Goal: Navigation & Orientation: Find specific page/section

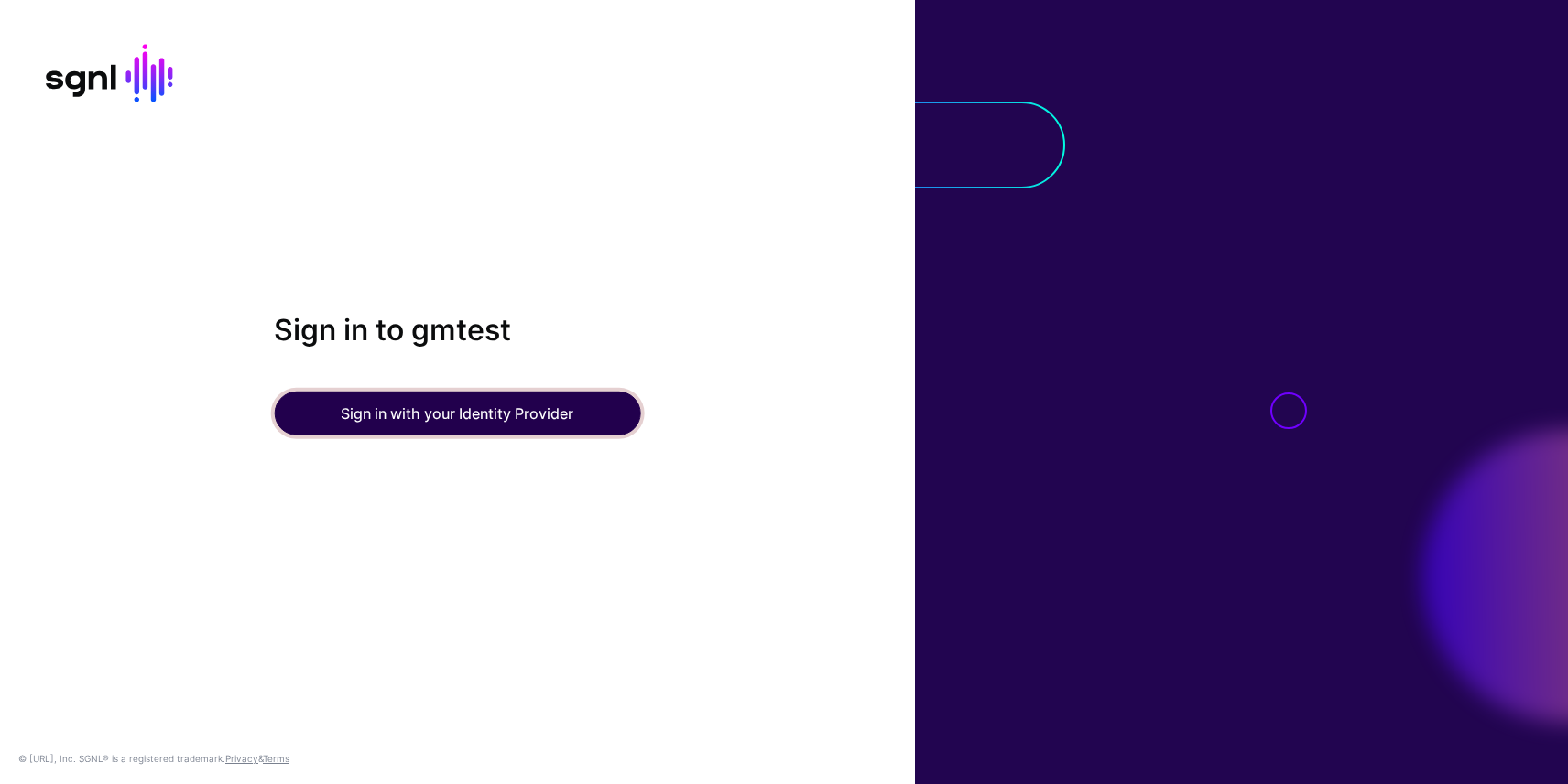
click at [450, 408] on button "Sign in with your Identity Provider" at bounding box center [456, 413] width 366 height 44
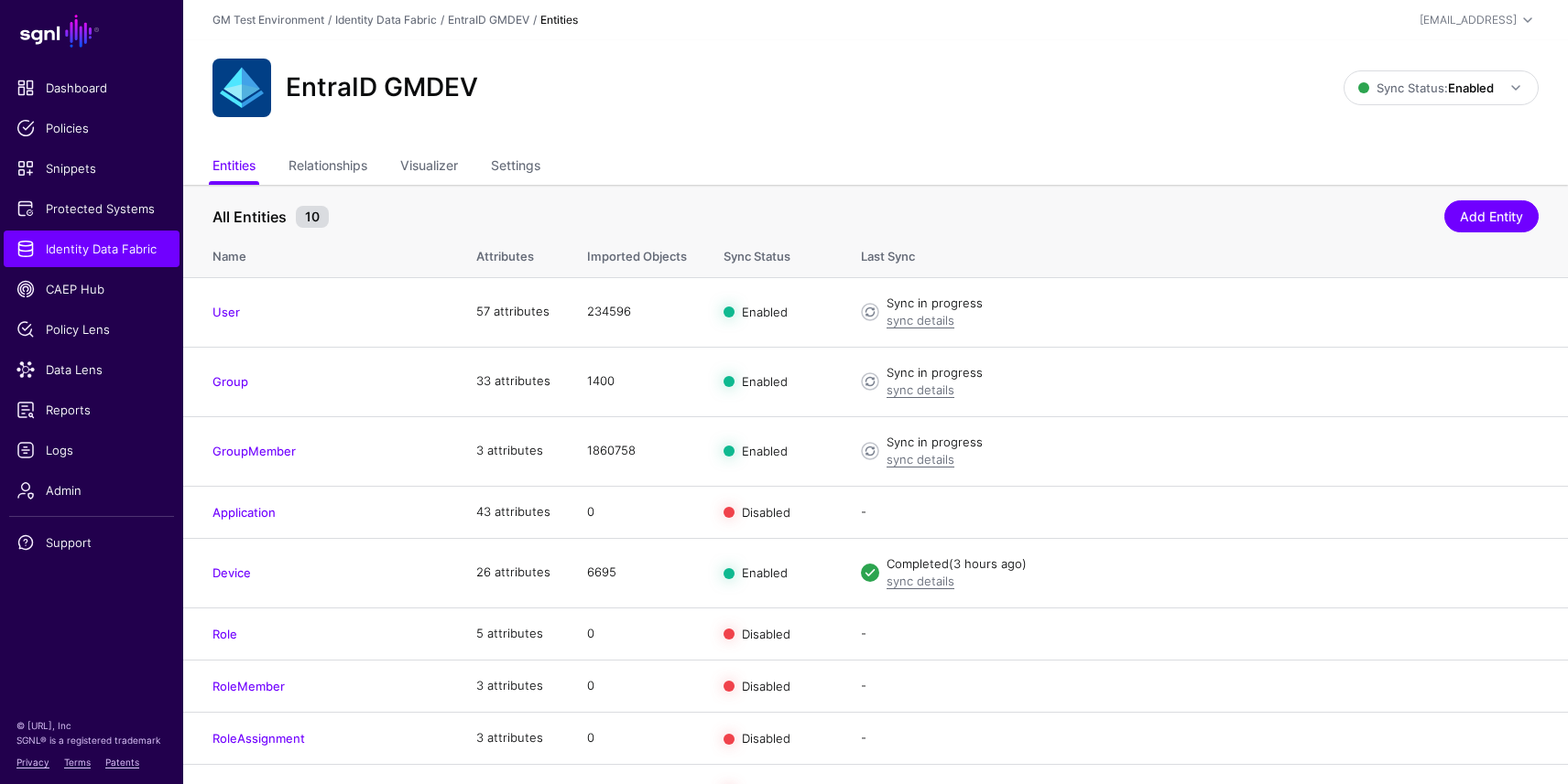
click at [395, 8] on header "GM Test Environment / Identity Data Fabric / EntraID GMDEV / Entities [EMAIL_AD…" at bounding box center [876, 19] width 1385 height 40
click at [394, 15] on link "Identity Data Fabric" at bounding box center [385, 19] width 102 height 14
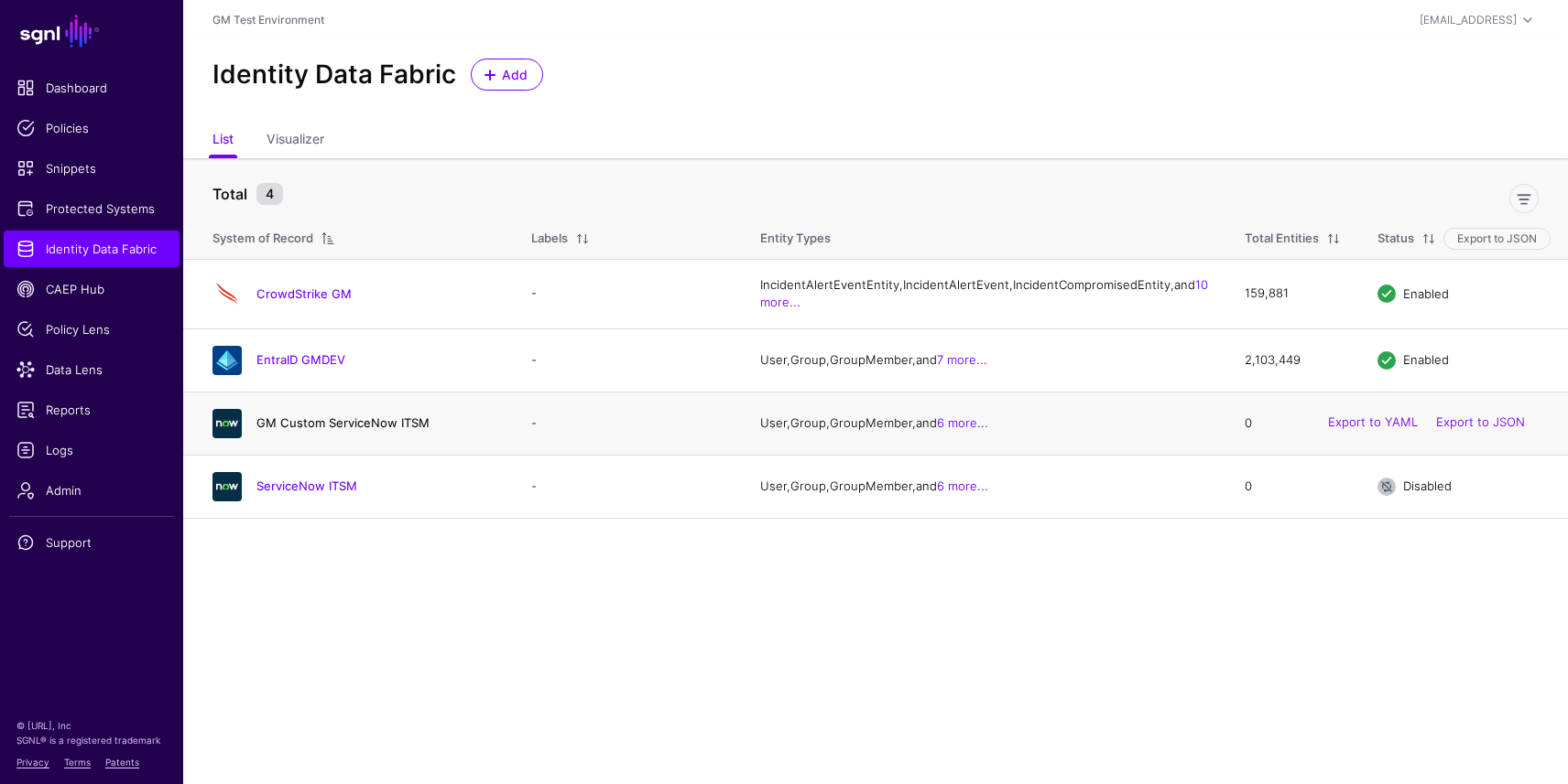
click at [332, 430] on link "GM Custom ServiceNow ITSM" at bounding box center [343, 422] width 173 height 15
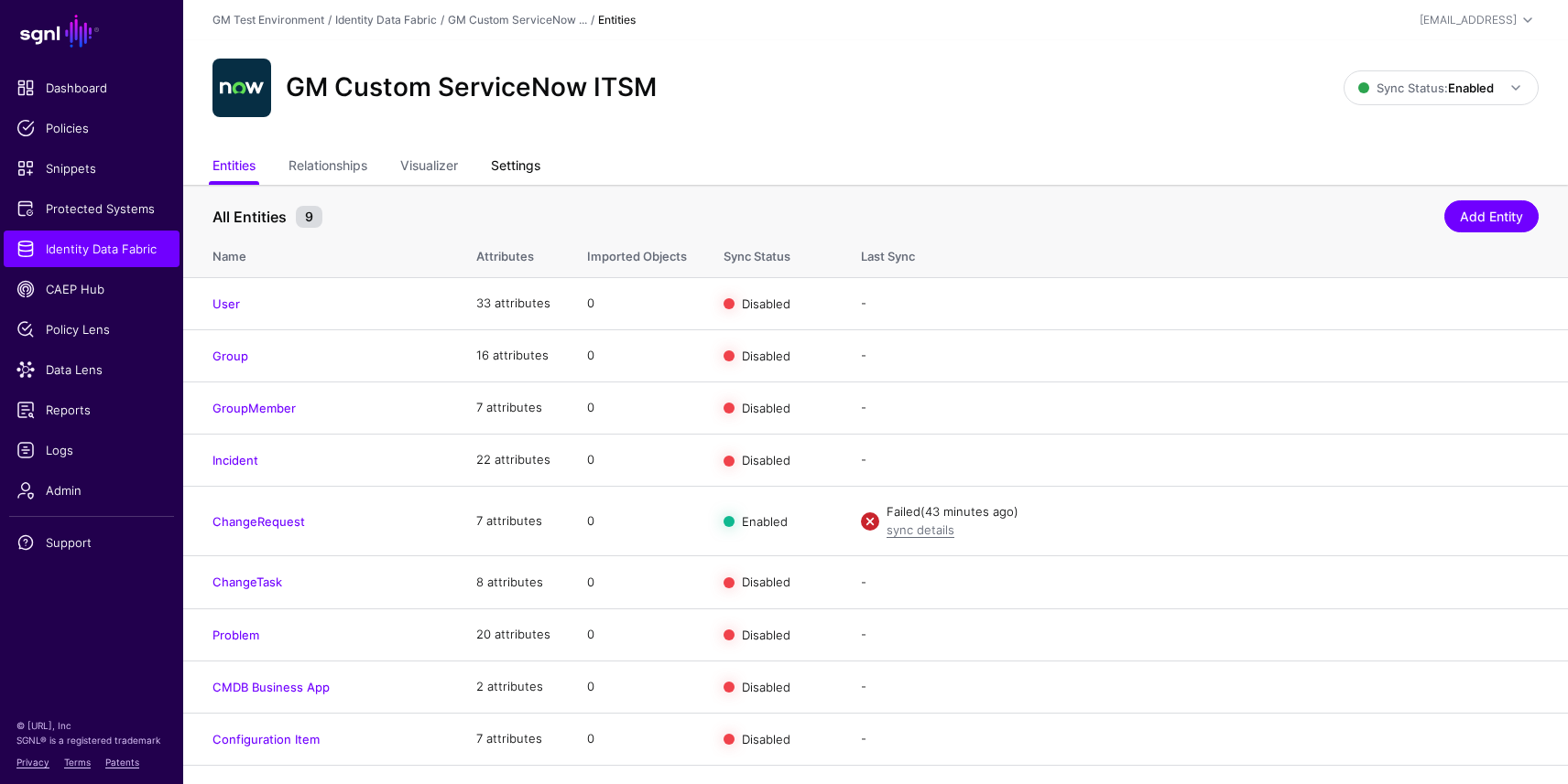
click at [540, 162] on link "Settings" at bounding box center [515, 168] width 50 height 35
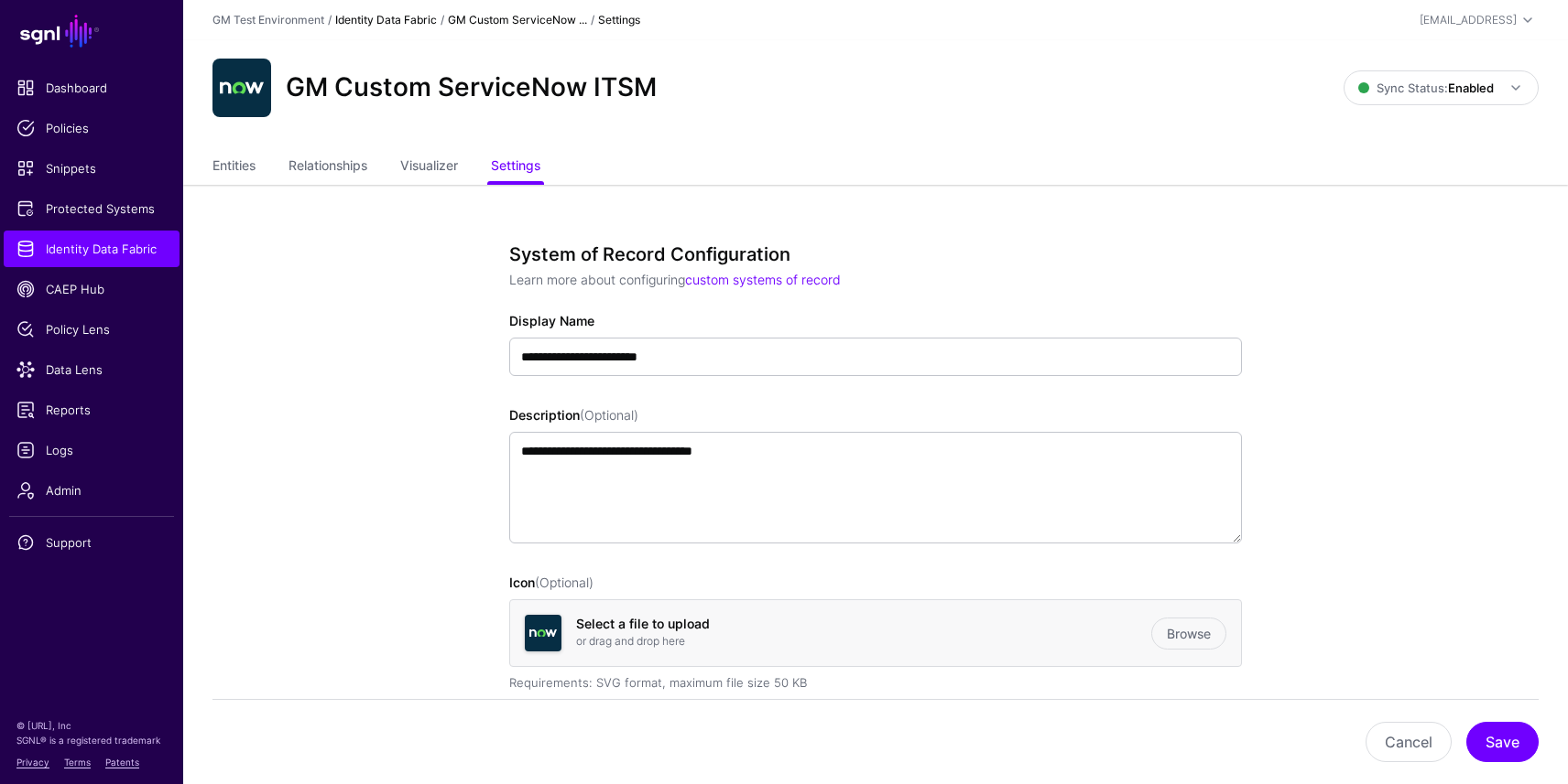
click at [399, 23] on link "Identity Data Fabric" at bounding box center [385, 19] width 102 height 14
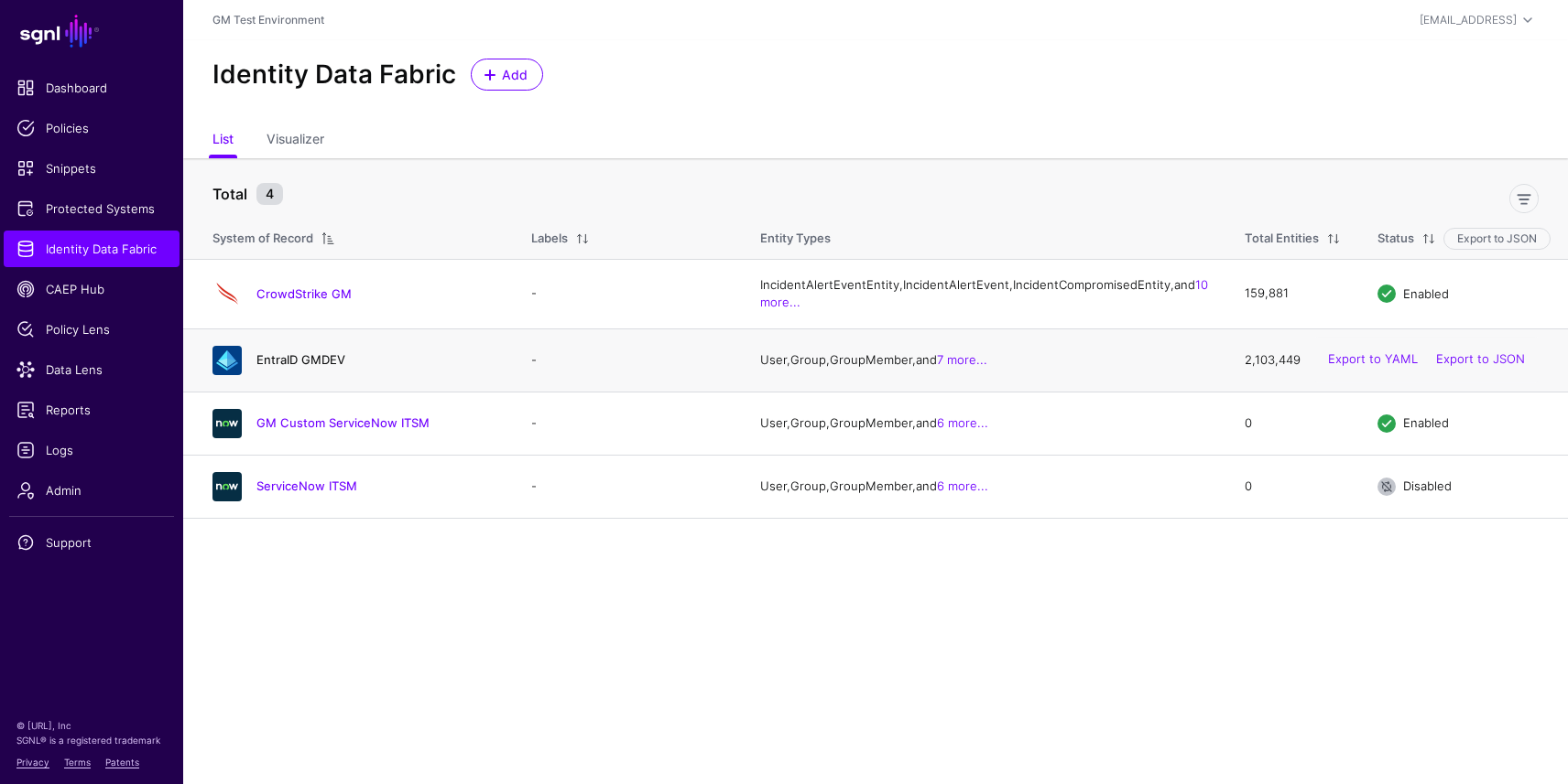
click at [307, 367] on link "EntraID GMDEV" at bounding box center [300, 359] width 88 height 15
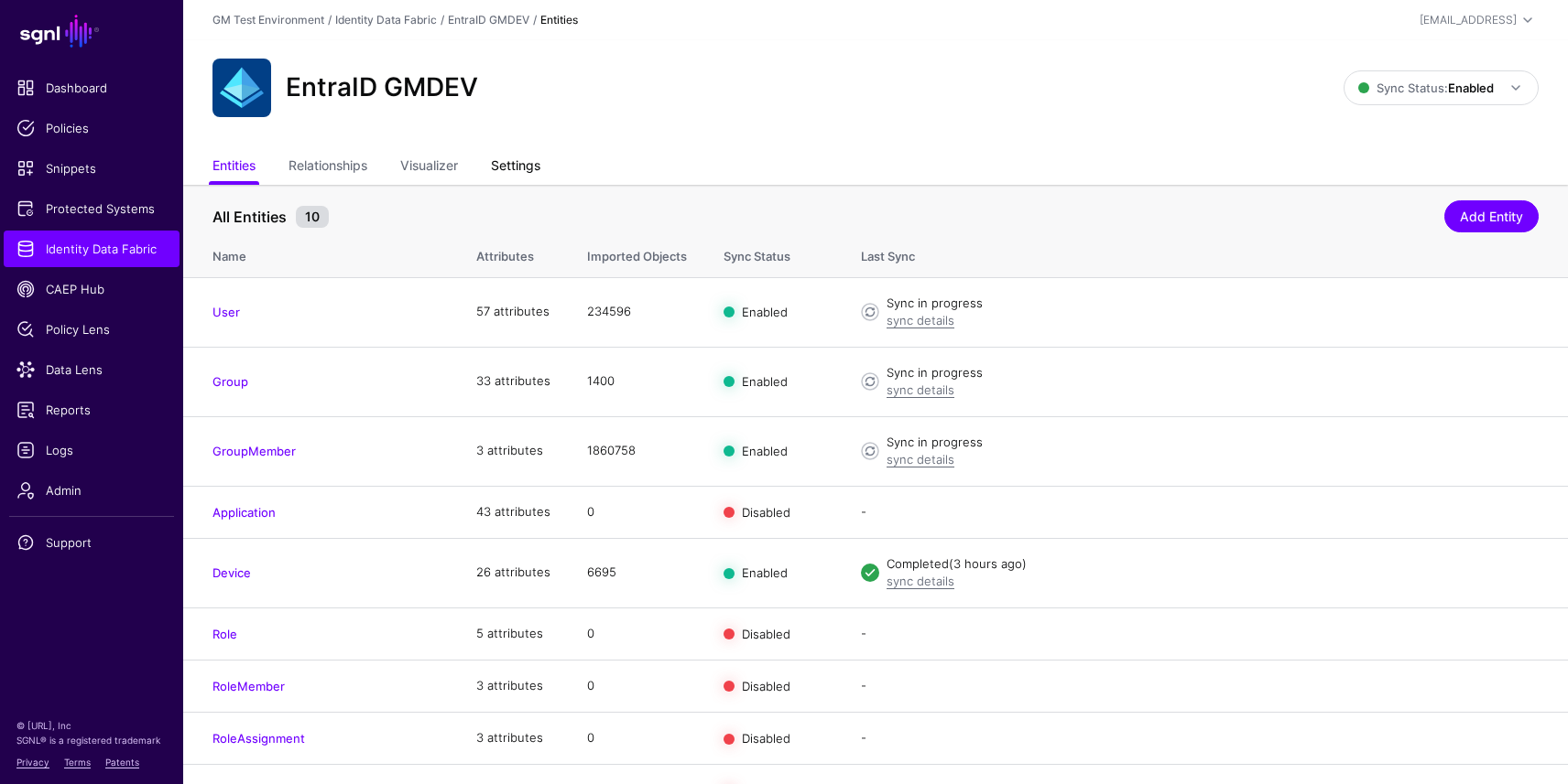
click at [519, 160] on link "Settings" at bounding box center [515, 168] width 50 height 35
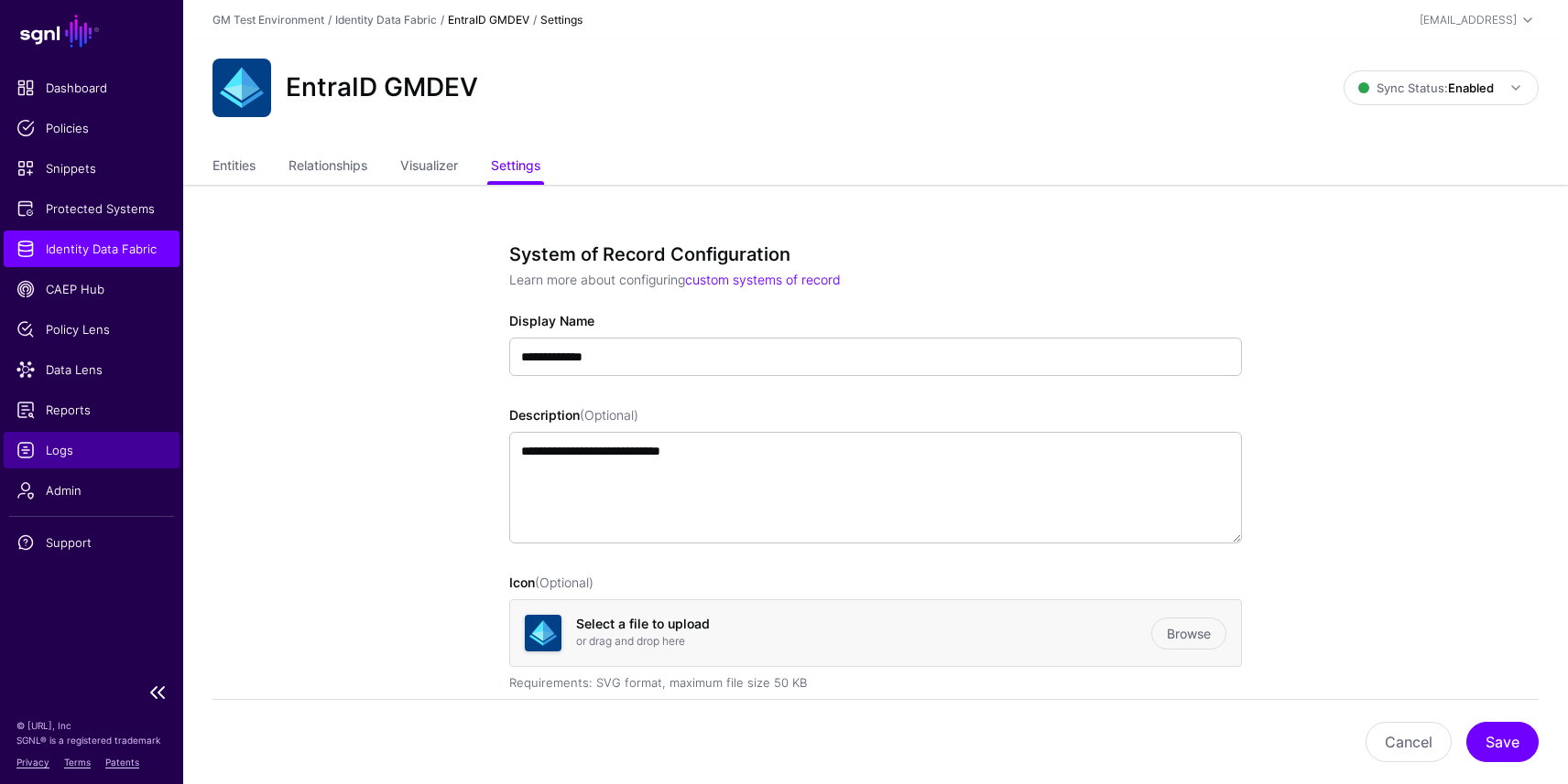
click at [64, 457] on span "Logs" at bounding box center [91, 450] width 150 height 18
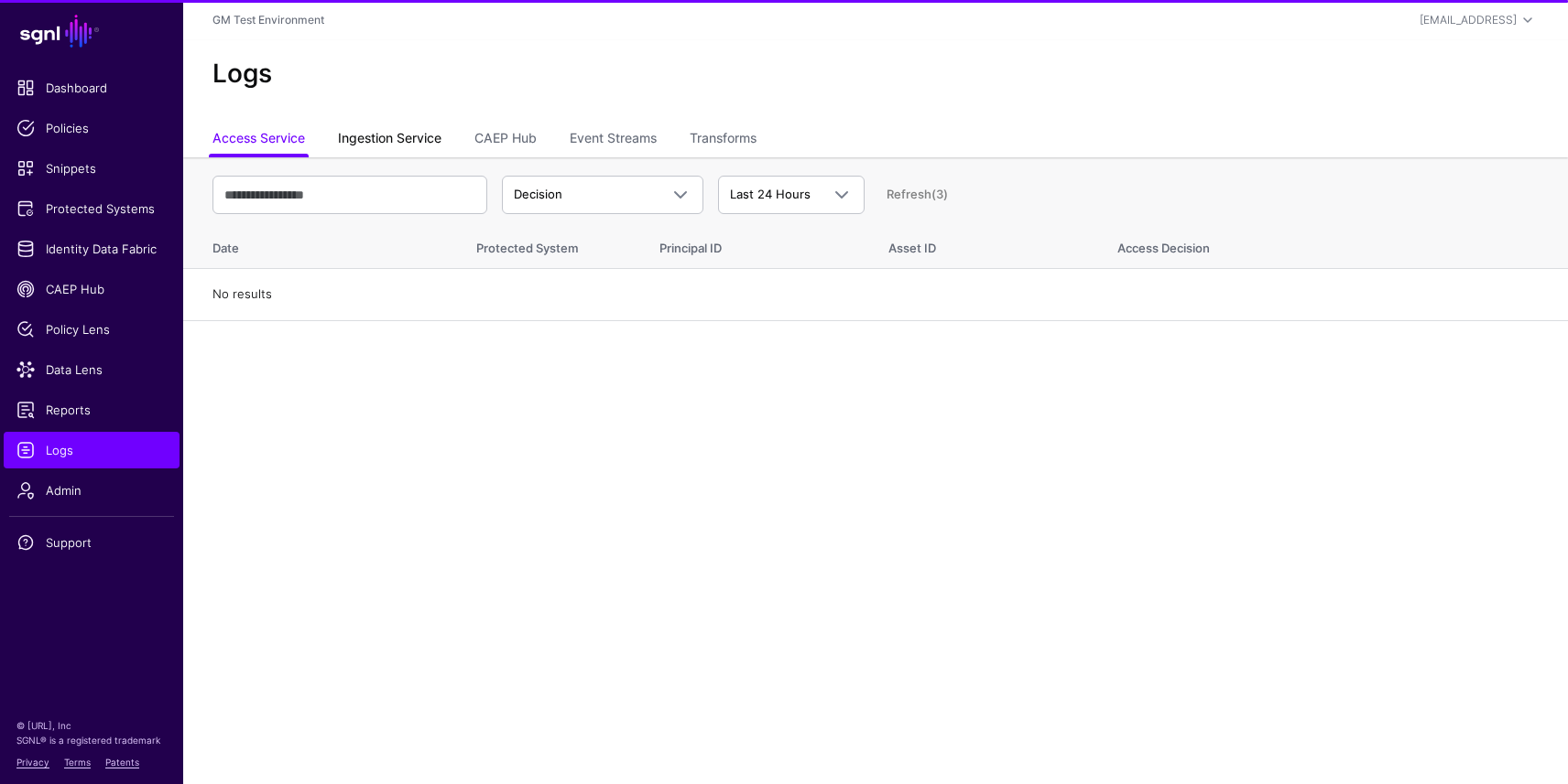
click at [378, 138] on link "Ingestion Service" at bounding box center [389, 140] width 104 height 35
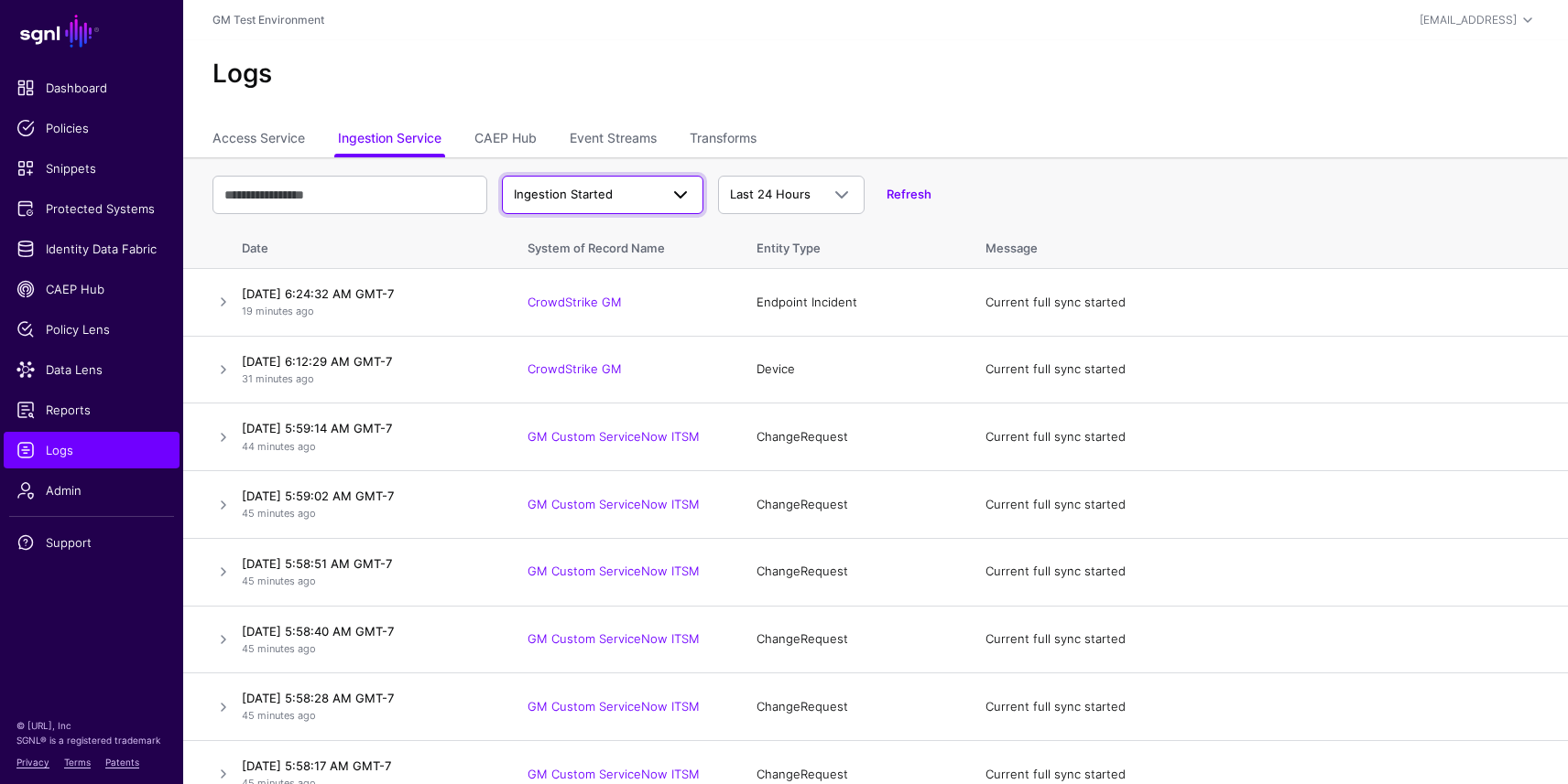
click at [675, 191] on span at bounding box center [680, 195] width 22 height 22
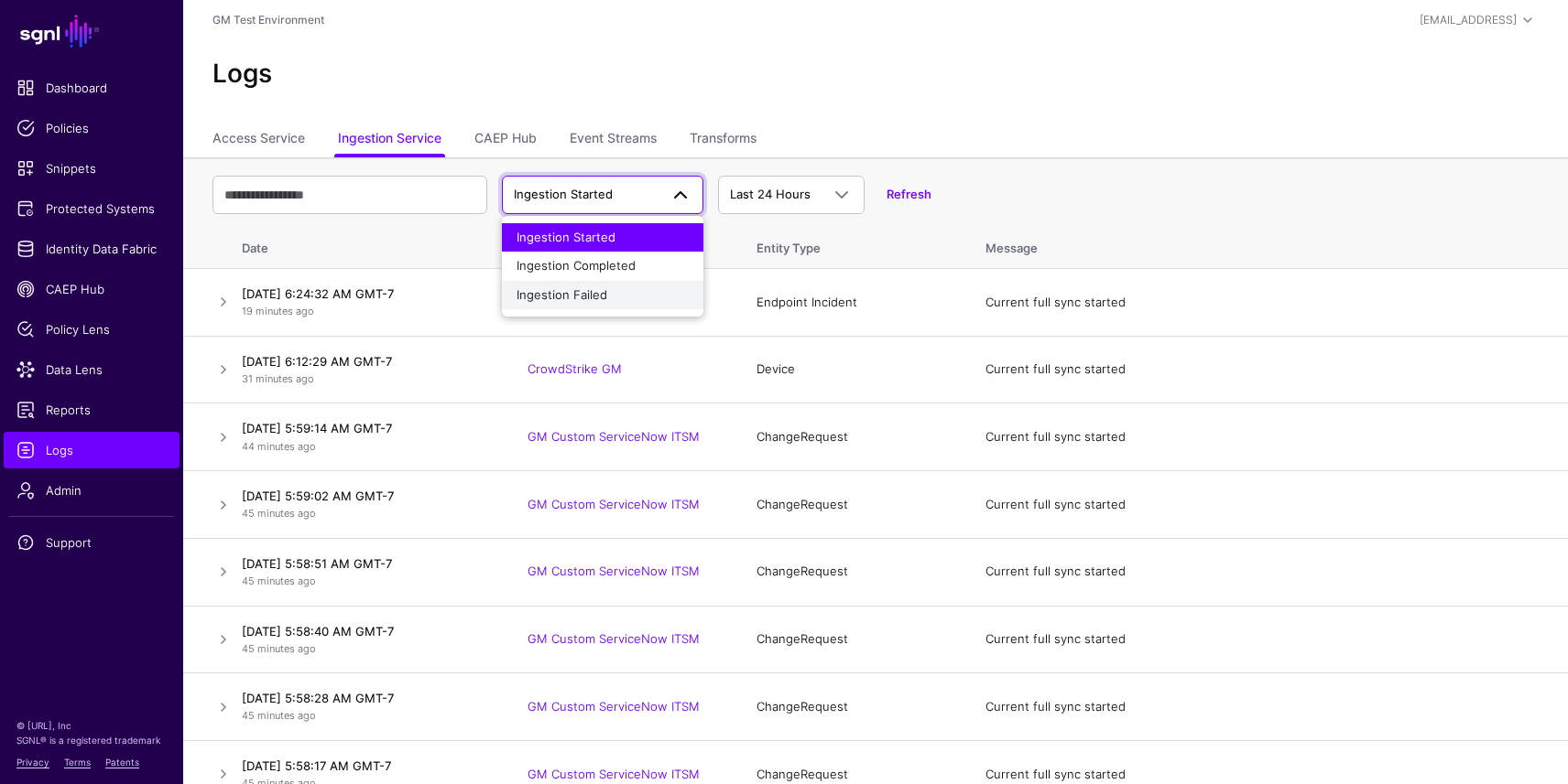
click at [623, 295] on div "Ingestion Failed" at bounding box center [602, 295] width 172 height 18
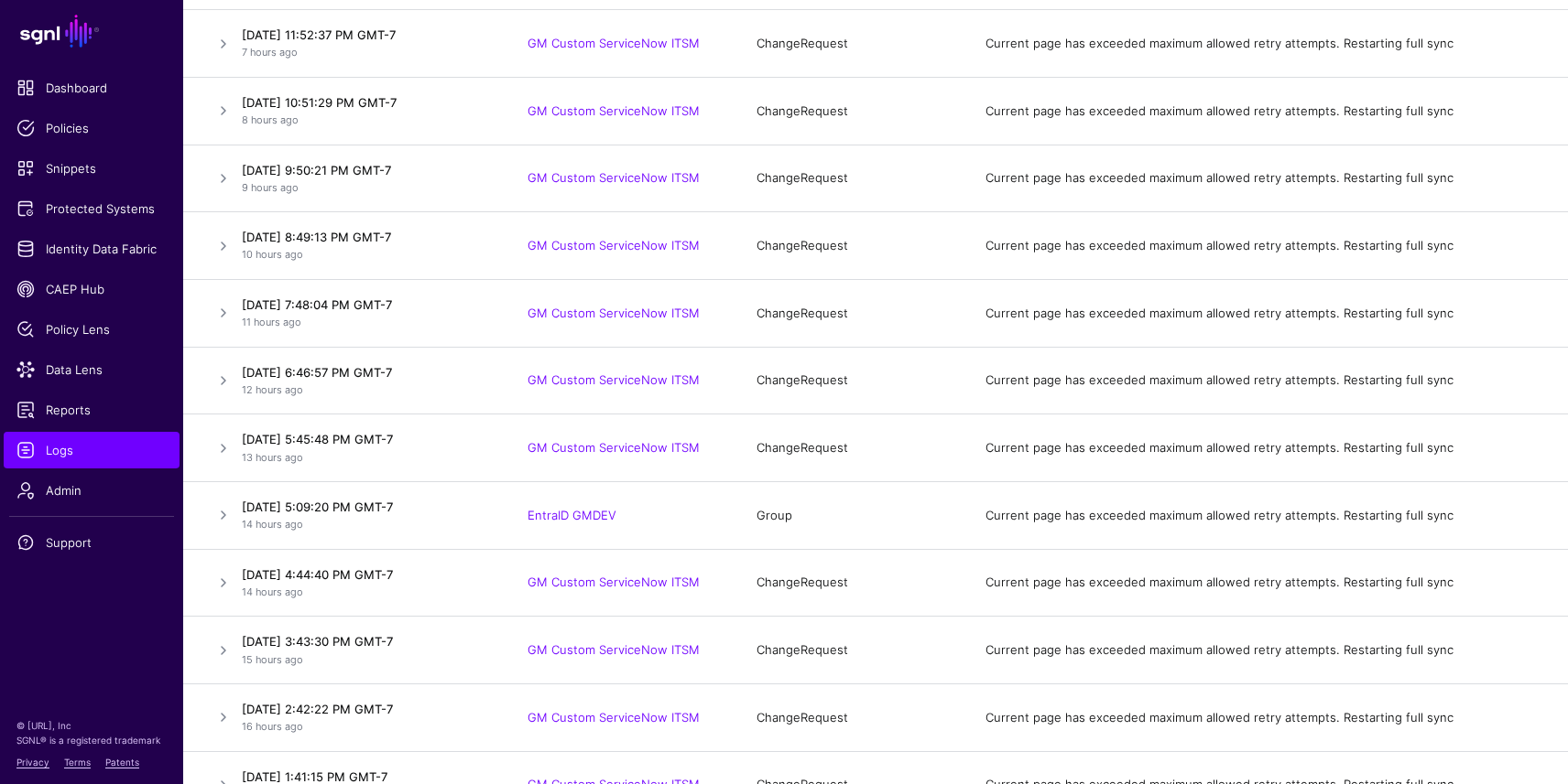
scroll to position [677, 0]
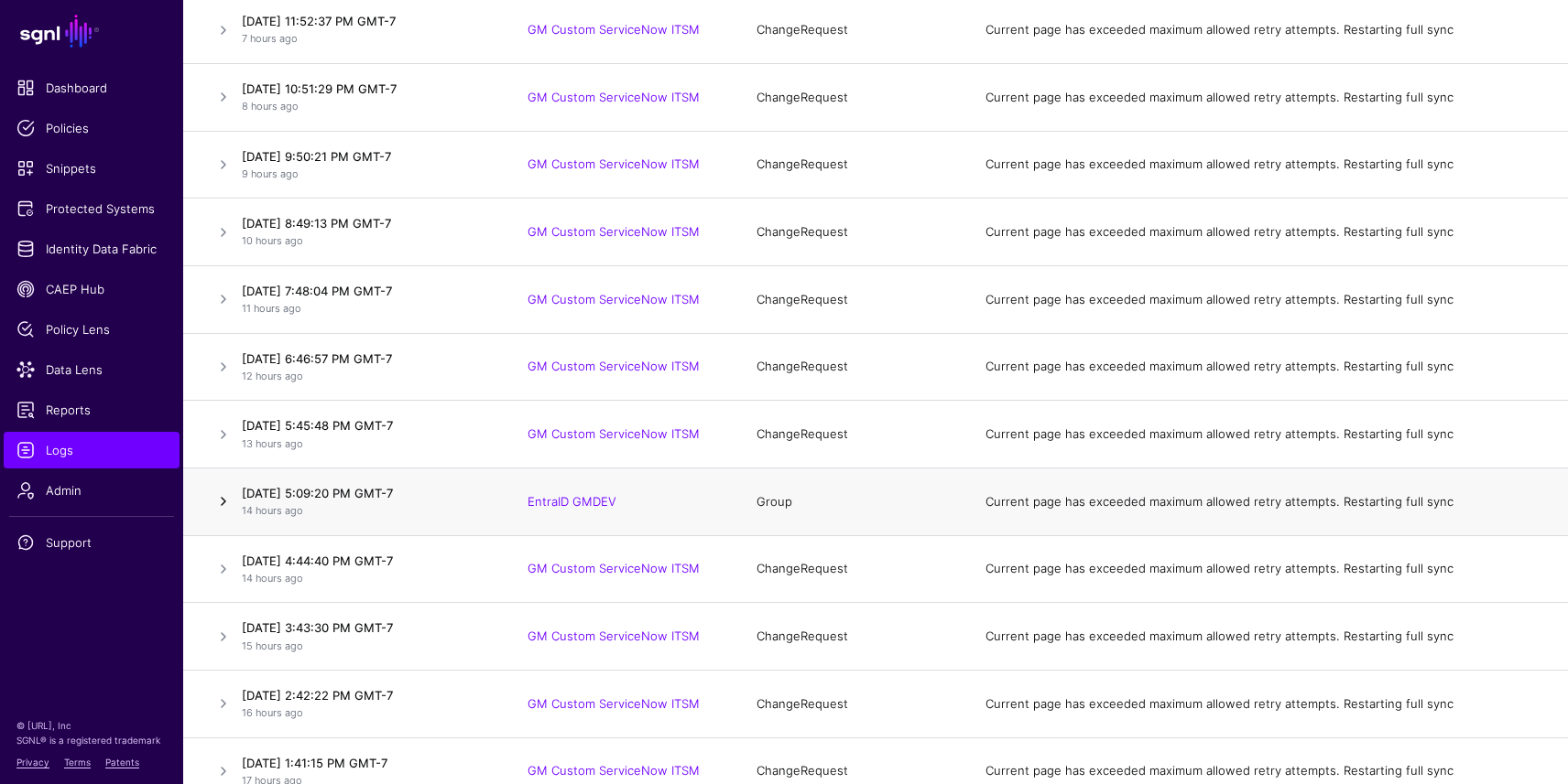
click at [218, 506] on link at bounding box center [223, 501] width 22 height 22
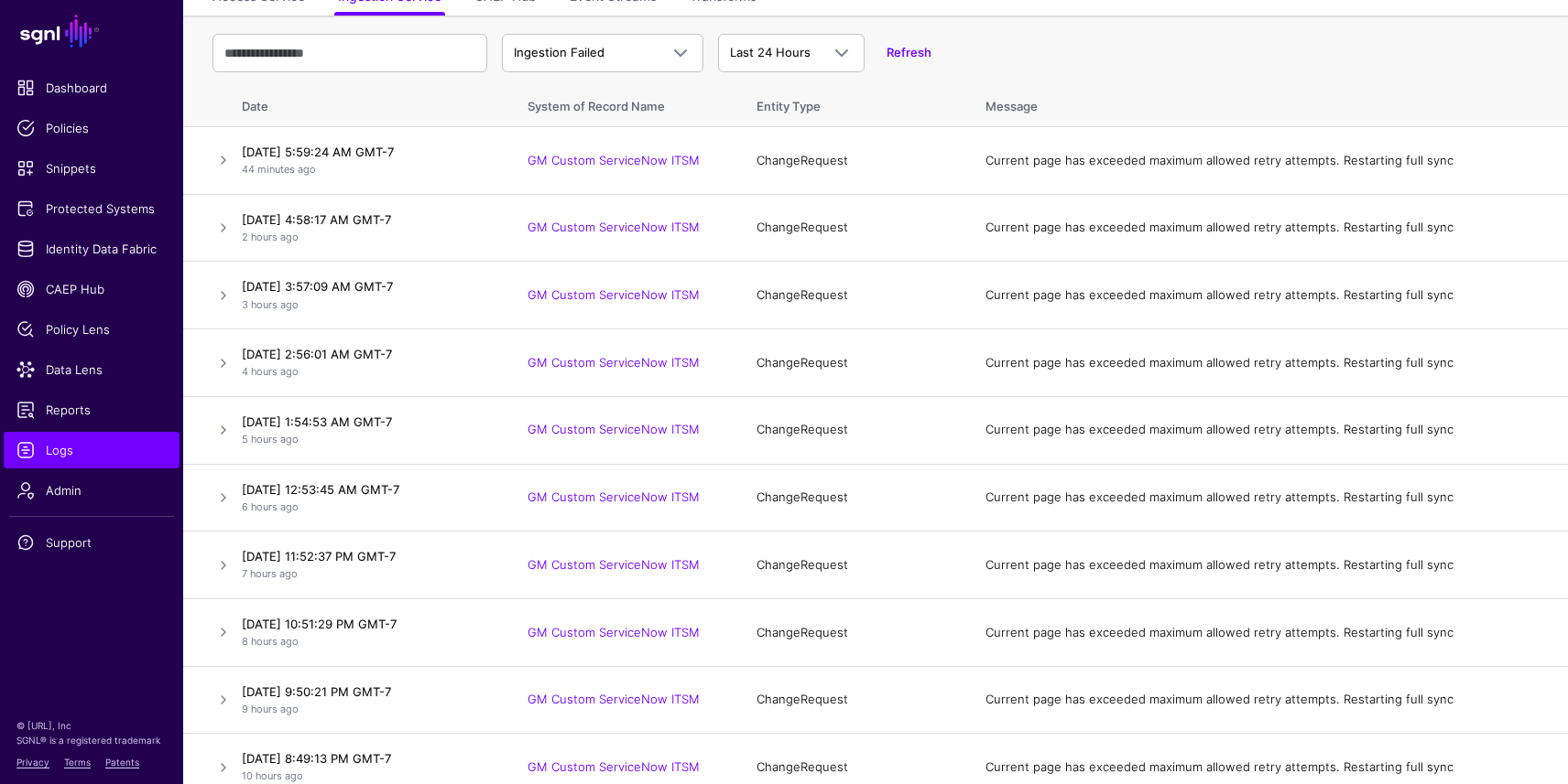
scroll to position [0, 0]
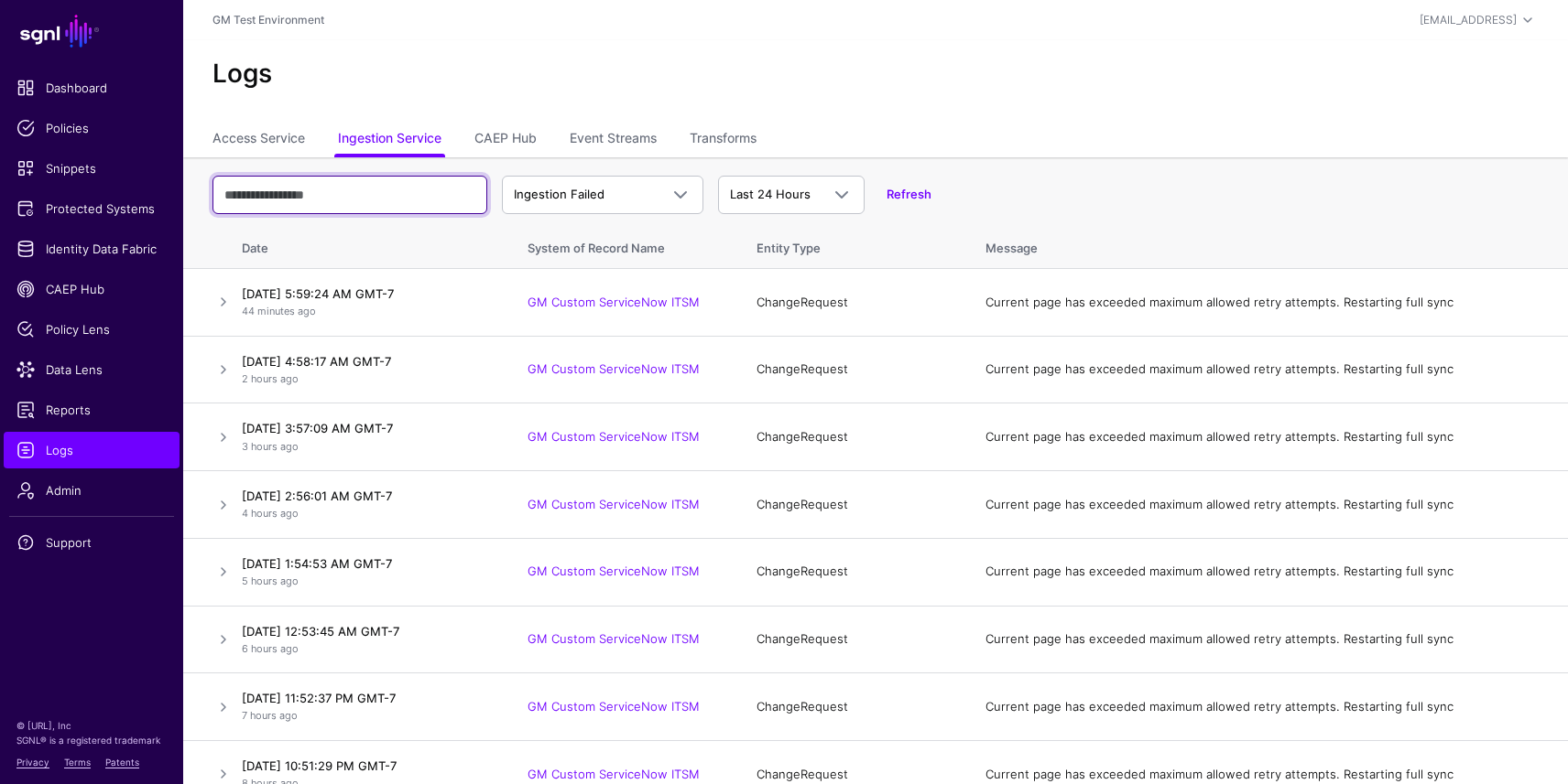
click at [358, 194] on input "text" at bounding box center [350, 195] width 275 height 39
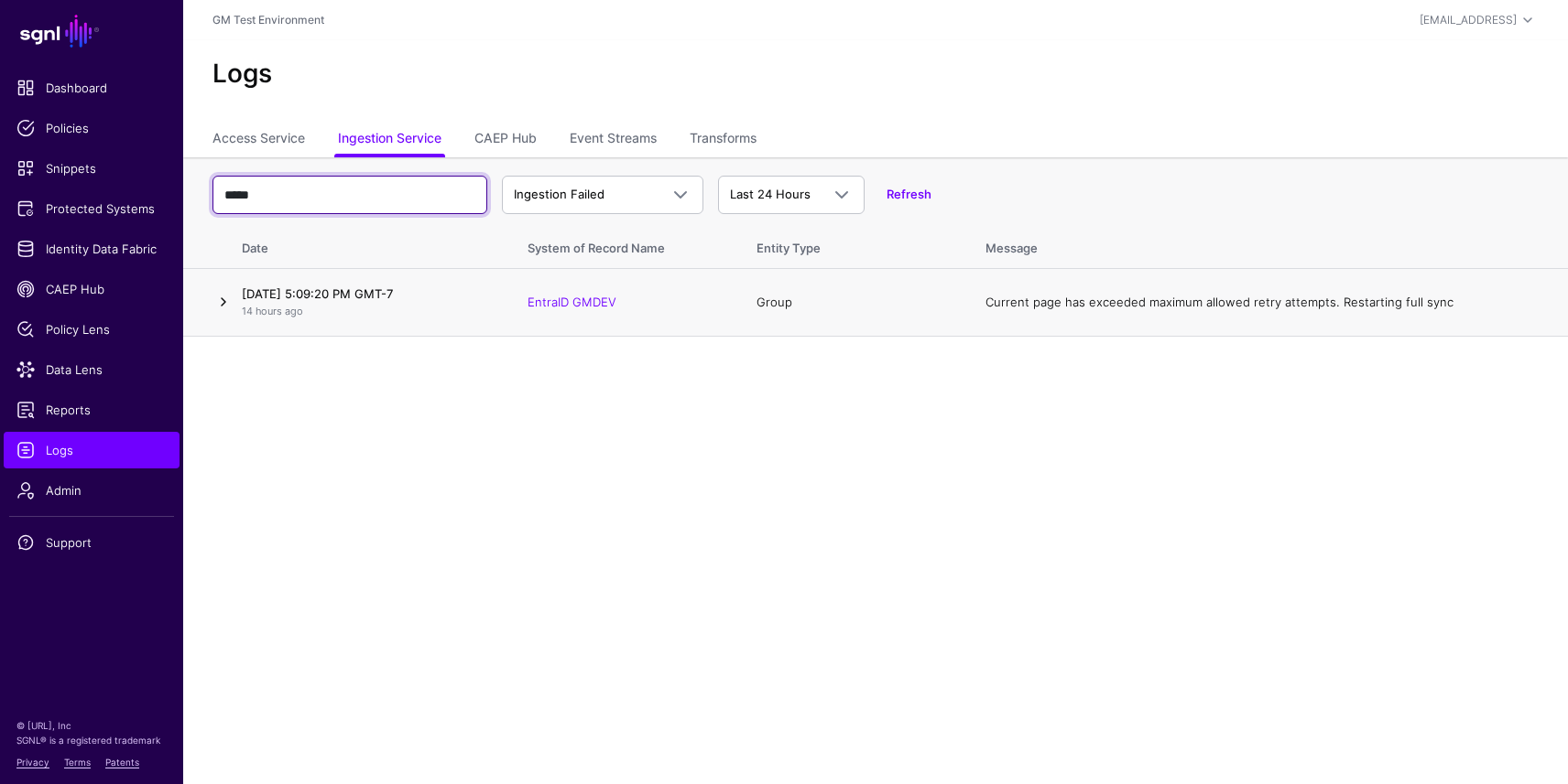
type input "*****"
click at [224, 302] on link at bounding box center [223, 302] width 22 height 22
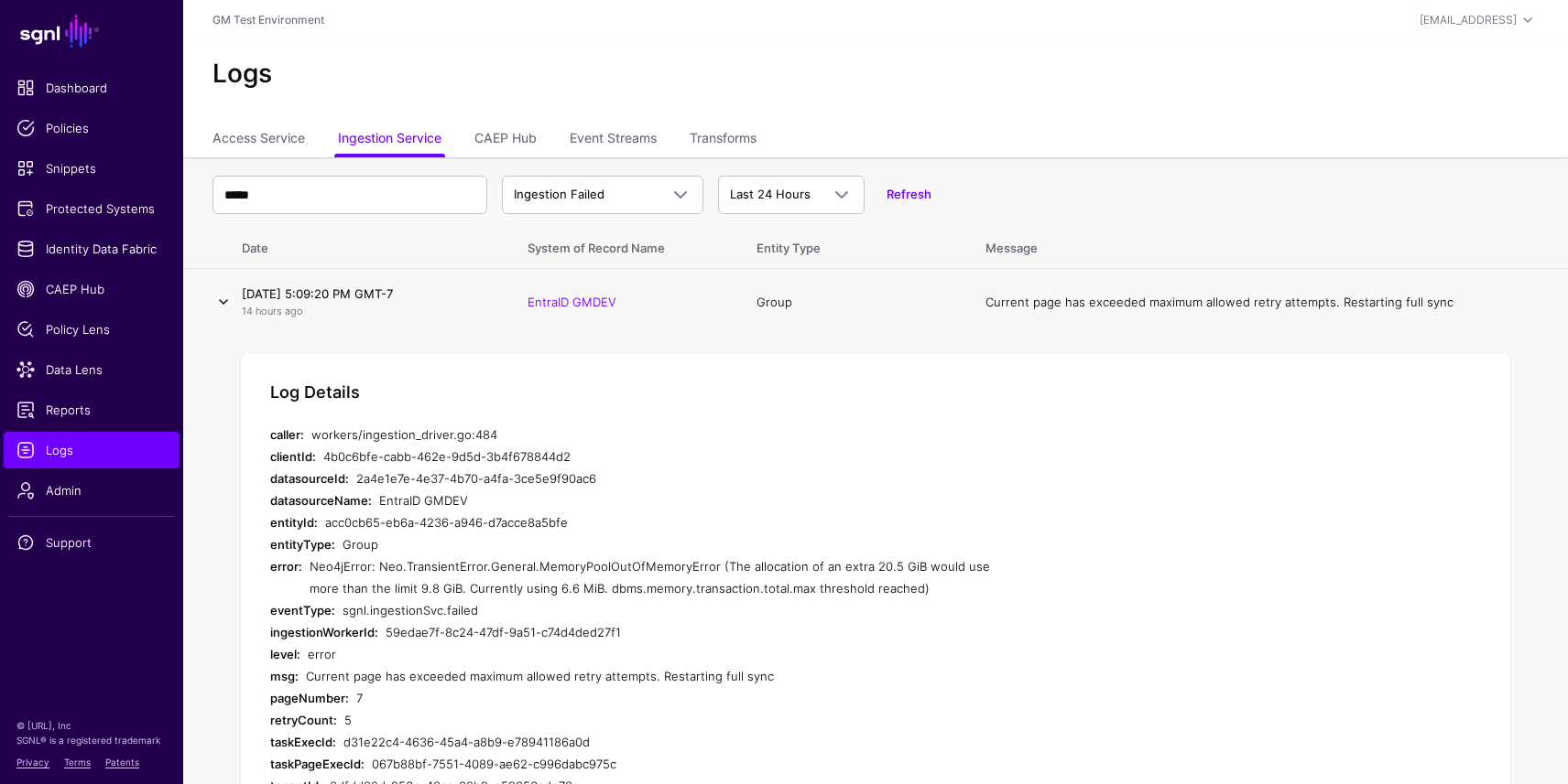
click at [224, 302] on link at bounding box center [223, 302] width 22 height 22
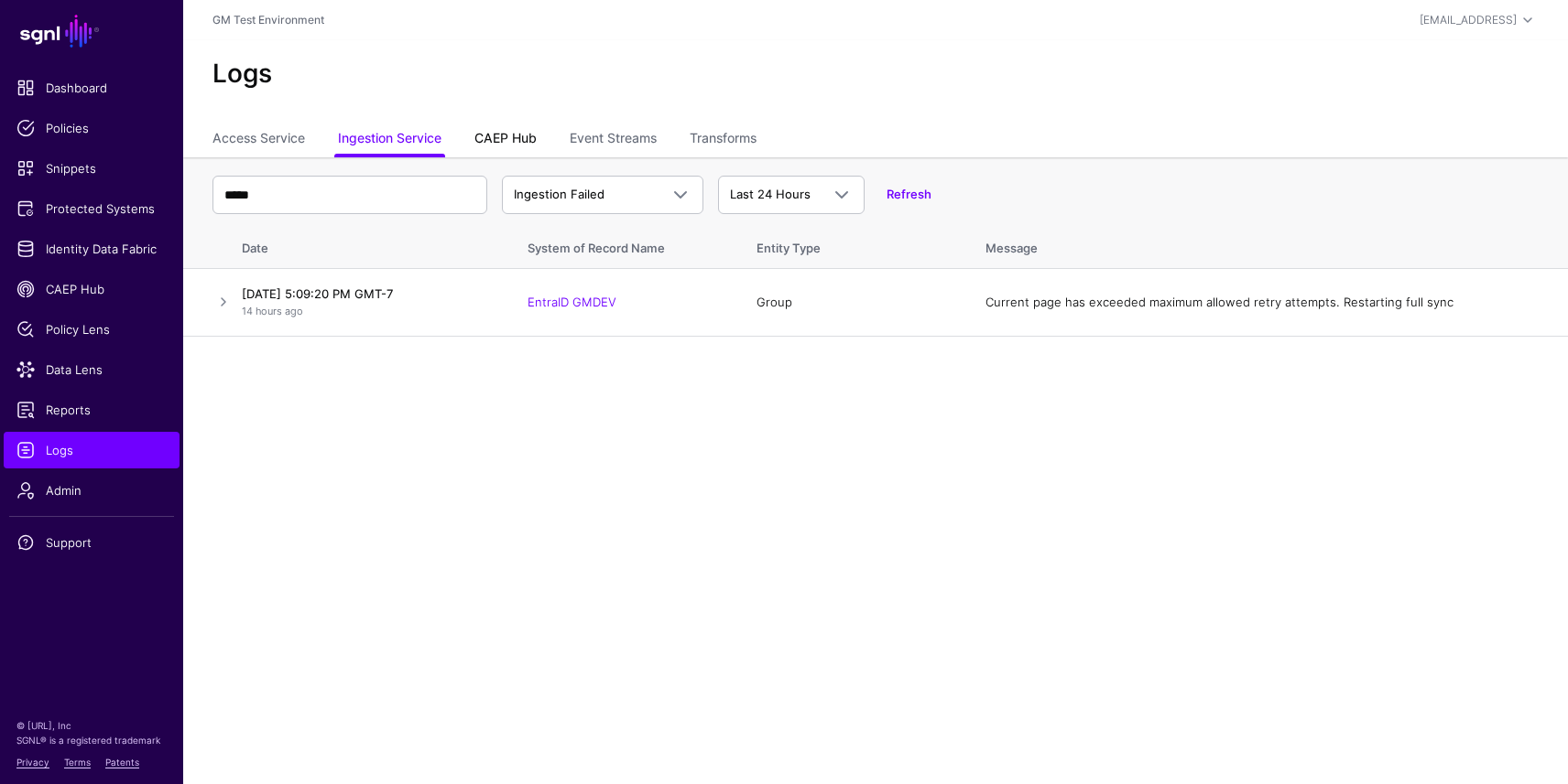
click at [523, 141] on link "CAEP Hub" at bounding box center [506, 140] width 62 height 35
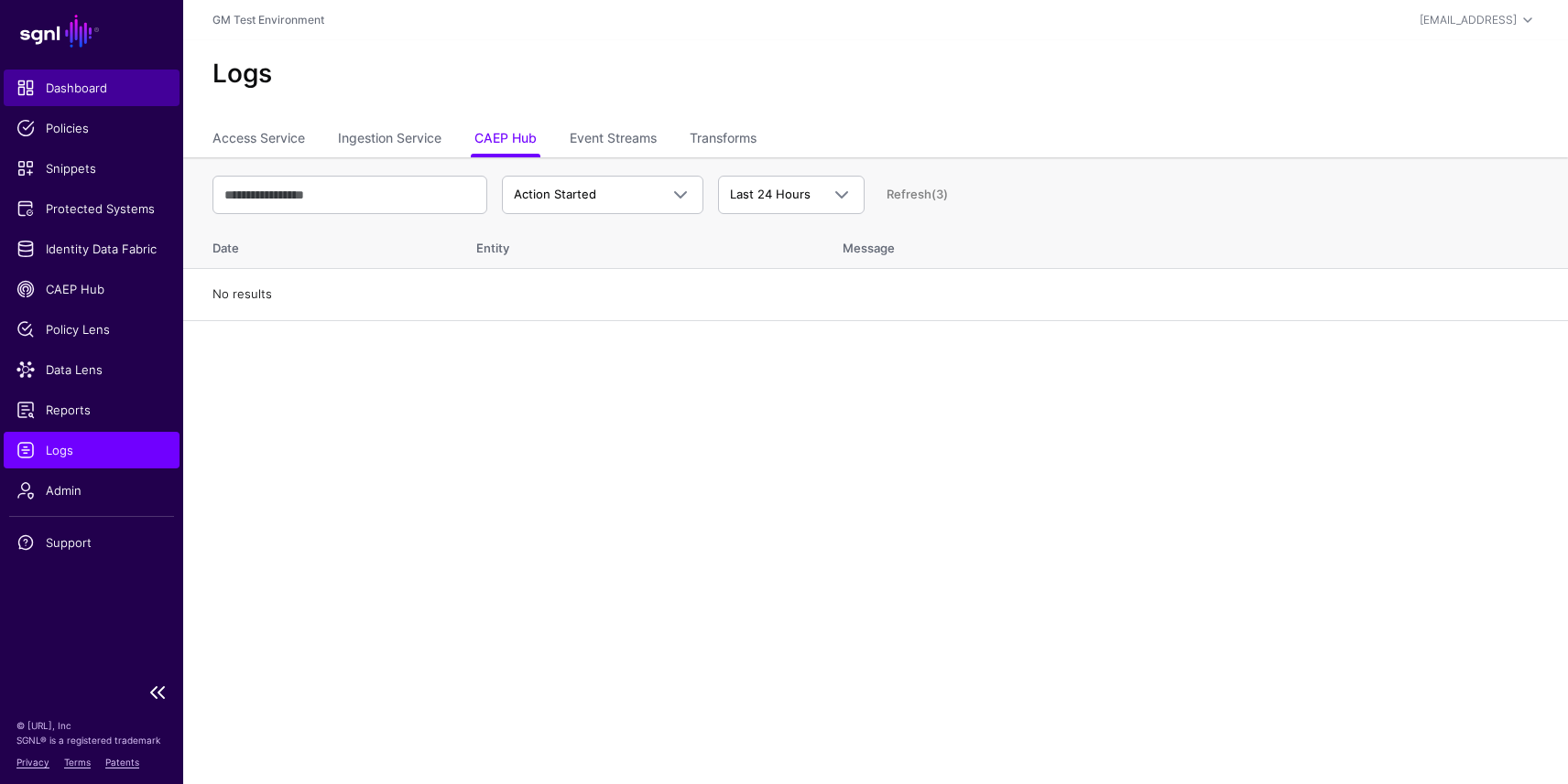
click at [83, 91] on span "Dashboard" at bounding box center [91, 87] width 150 height 18
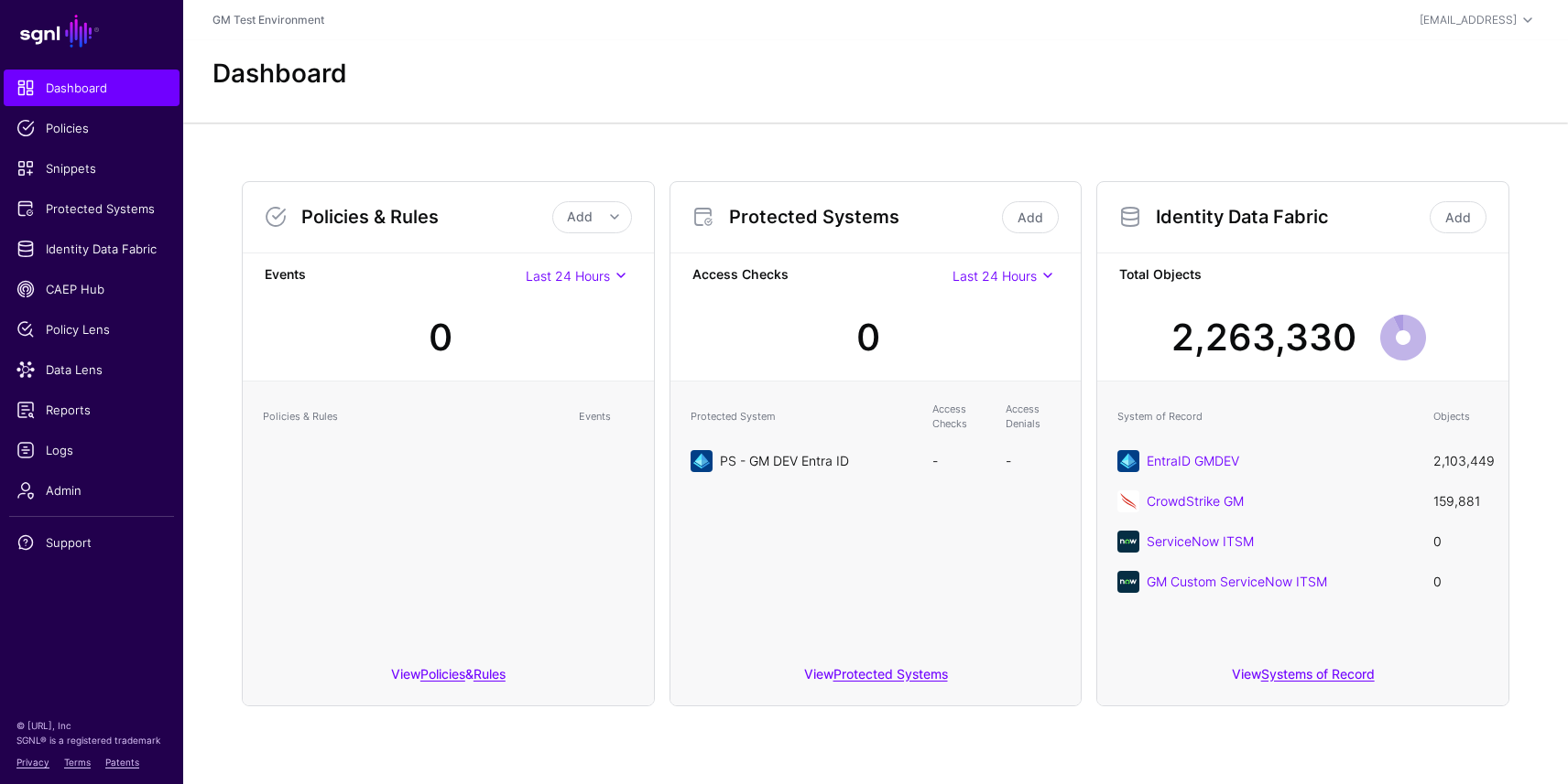
click at [797, 461] on link "PS - GM DEV Entra ID" at bounding box center [784, 461] width 129 height 16
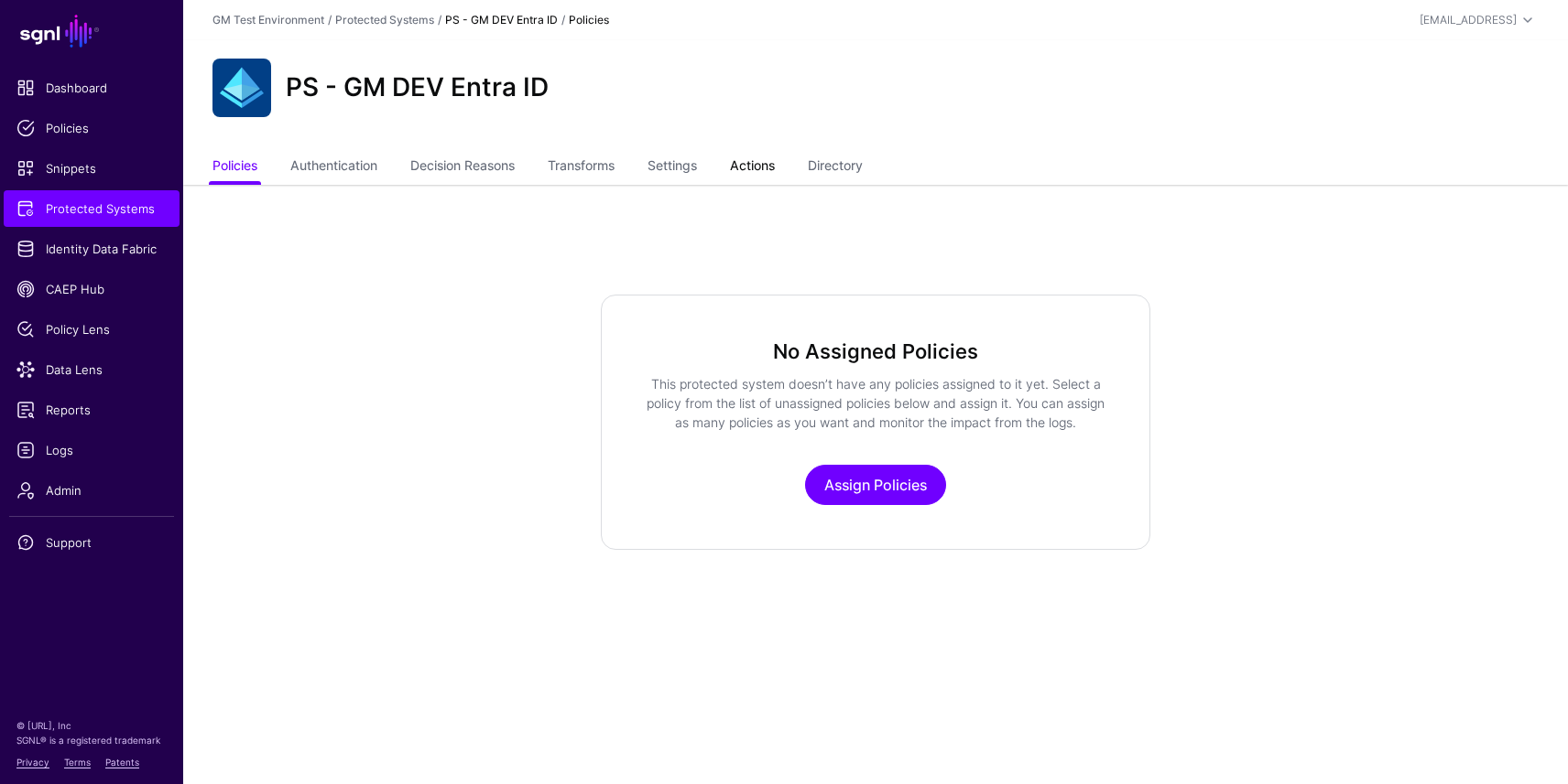
click at [765, 159] on link "Actions" at bounding box center [752, 168] width 45 height 35
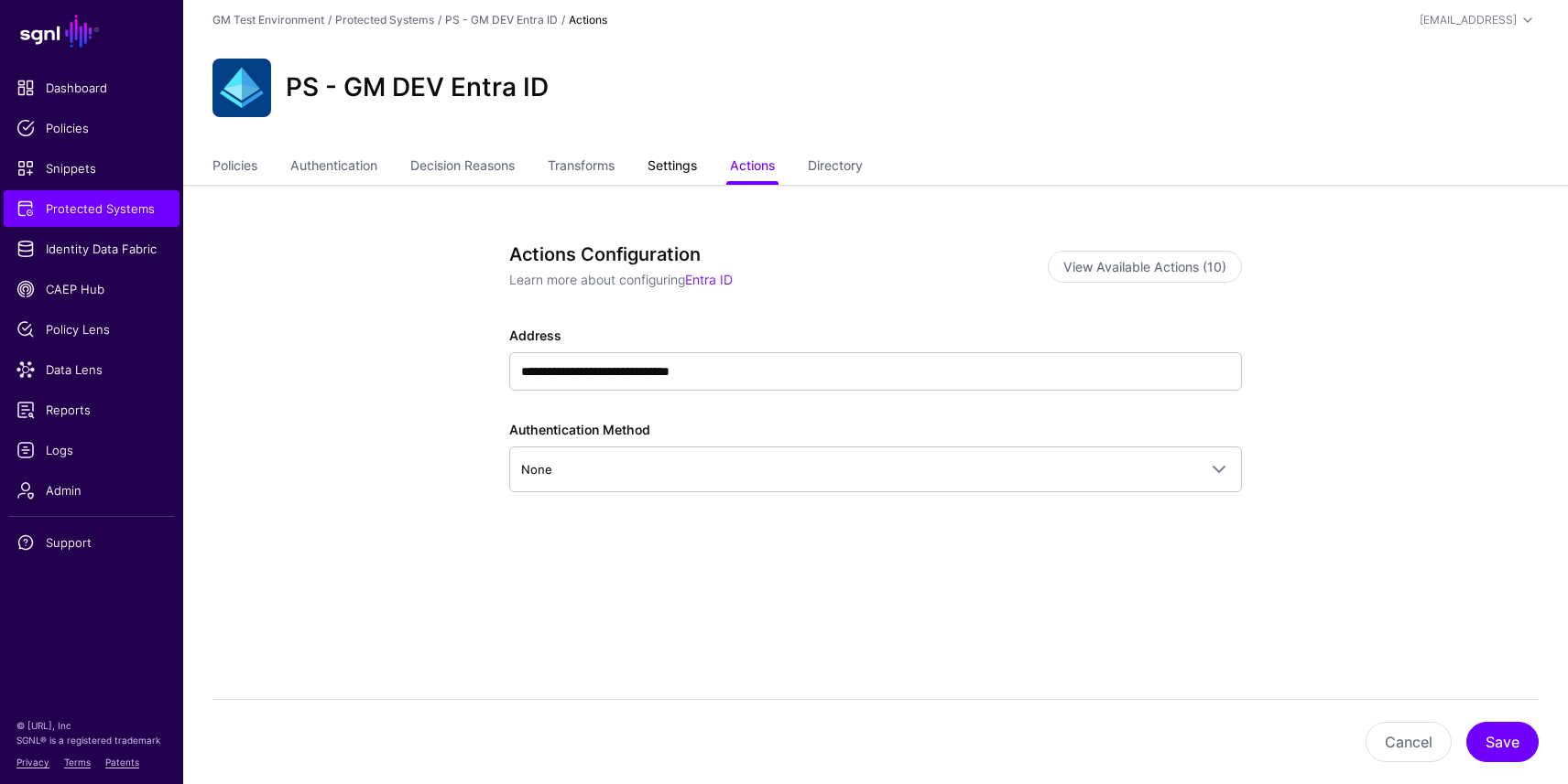
click at [675, 167] on link "Settings" at bounding box center [672, 168] width 50 height 35
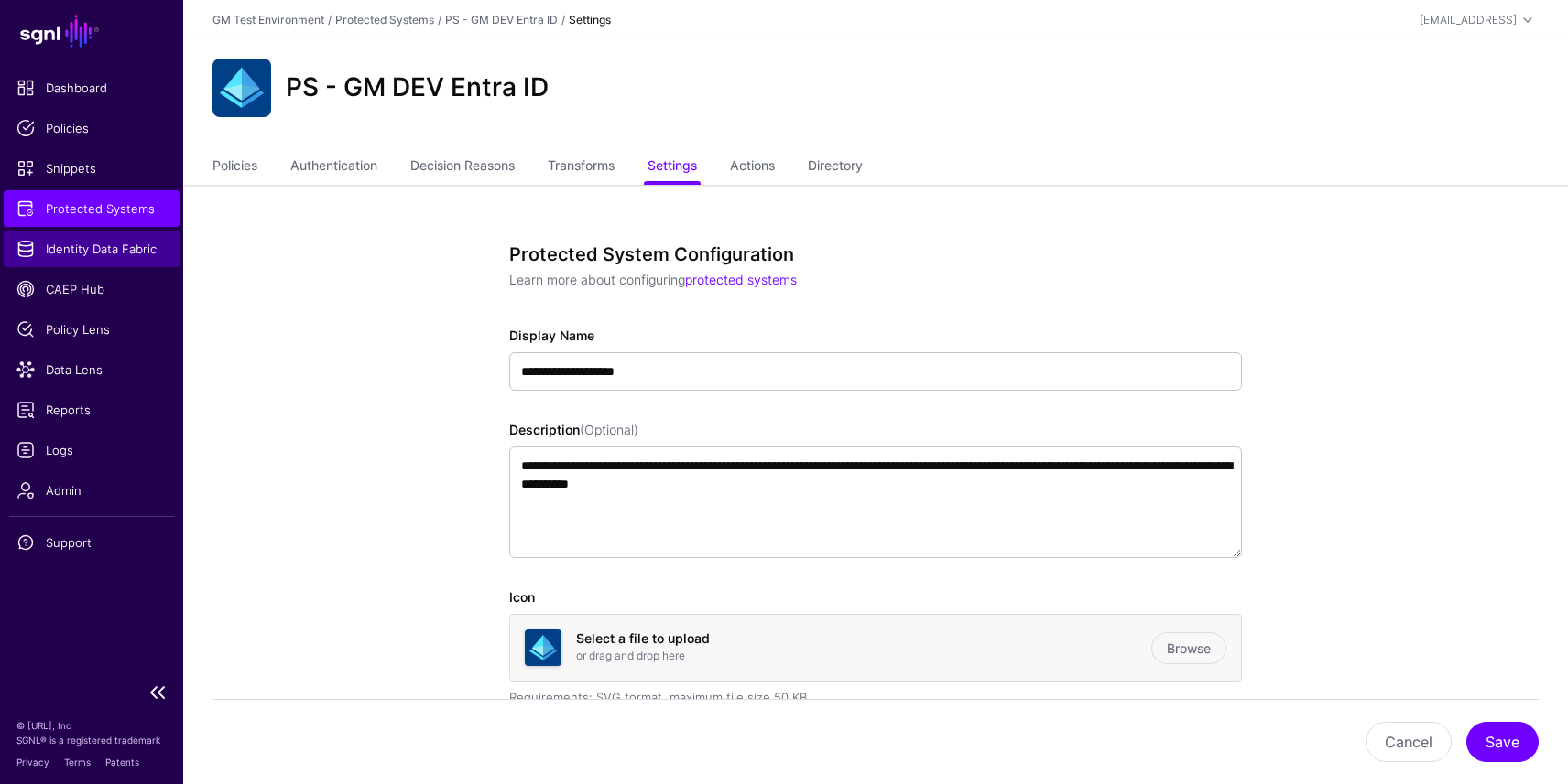
click at [89, 246] on span "Identity Data Fabric" at bounding box center [91, 248] width 150 height 18
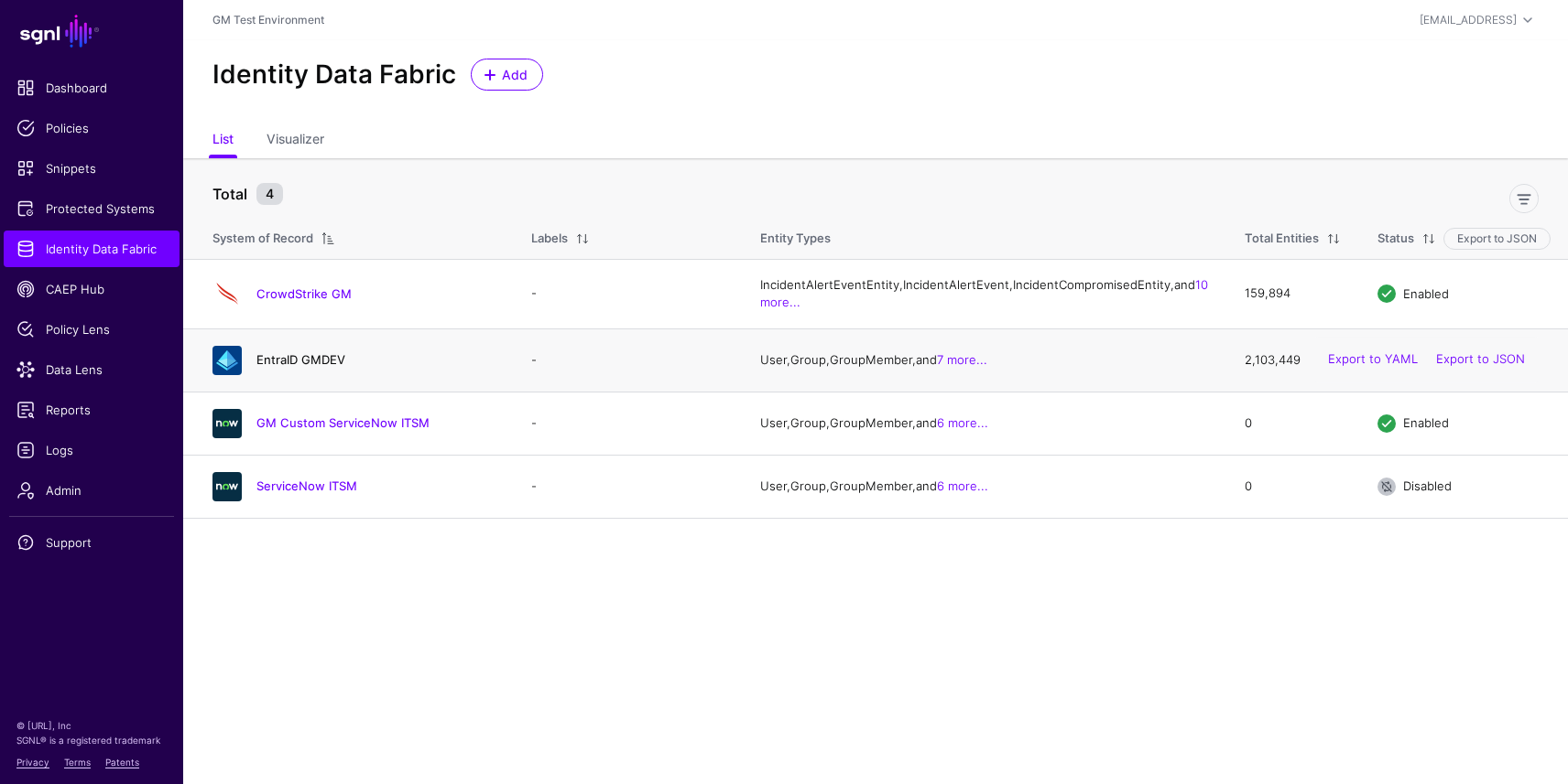
click at [302, 367] on link "EntraID GMDEV" at bounding box center [300, 359] width 88 height 15
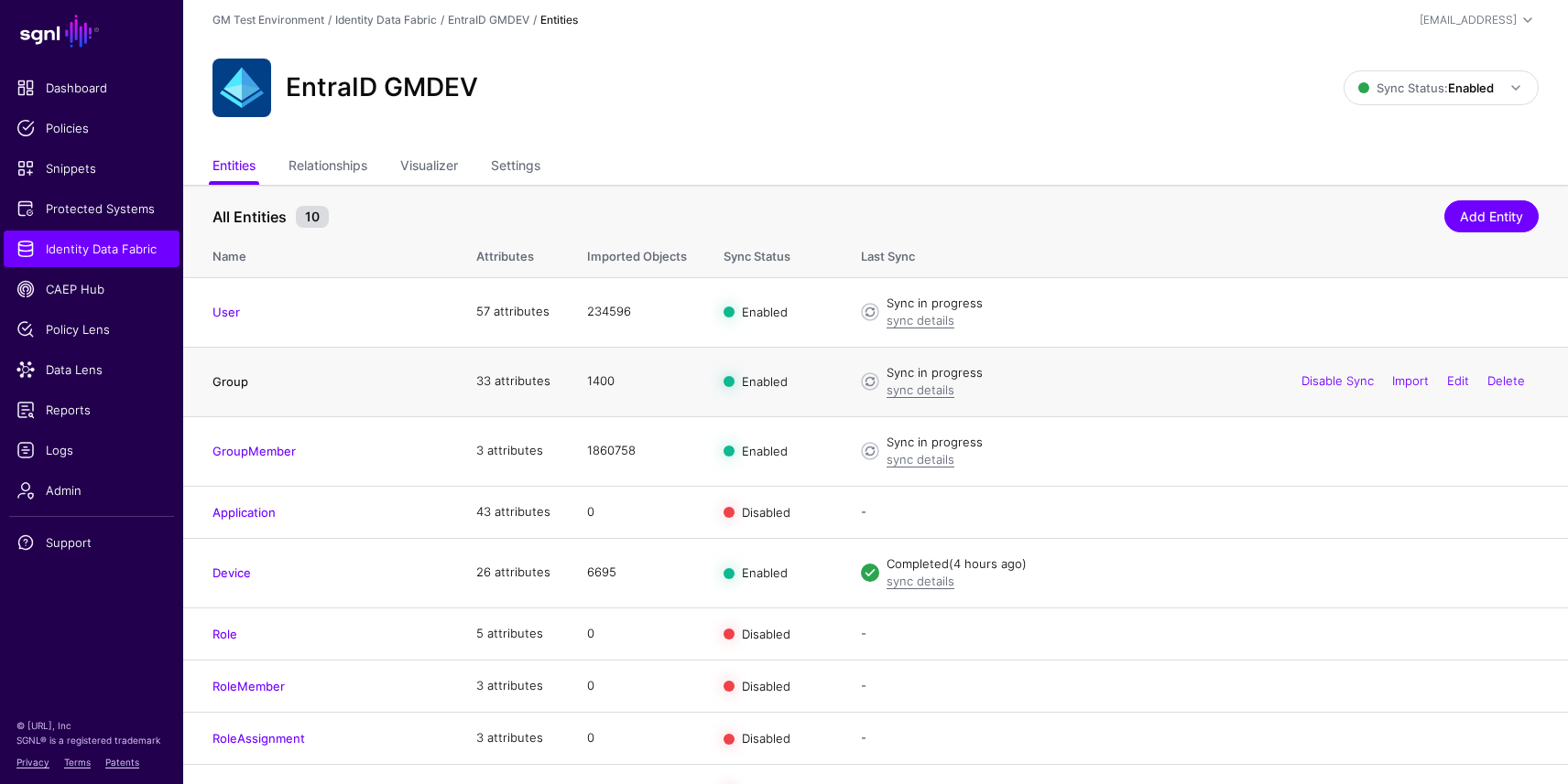
click at [230, 382] on link "Group" at bounding box center [230, 381] width 36 height 15
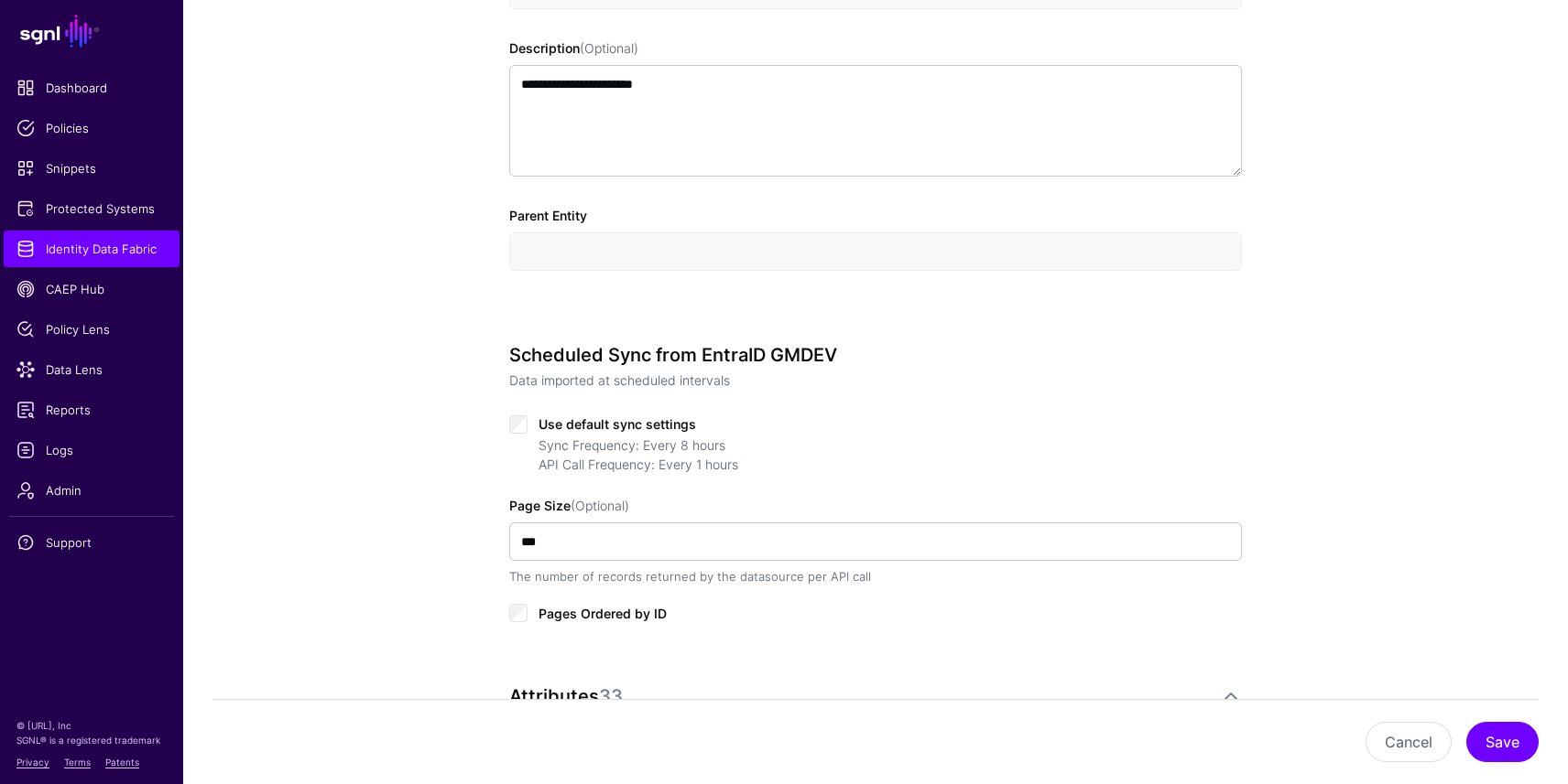
scroll to position [626, 0]
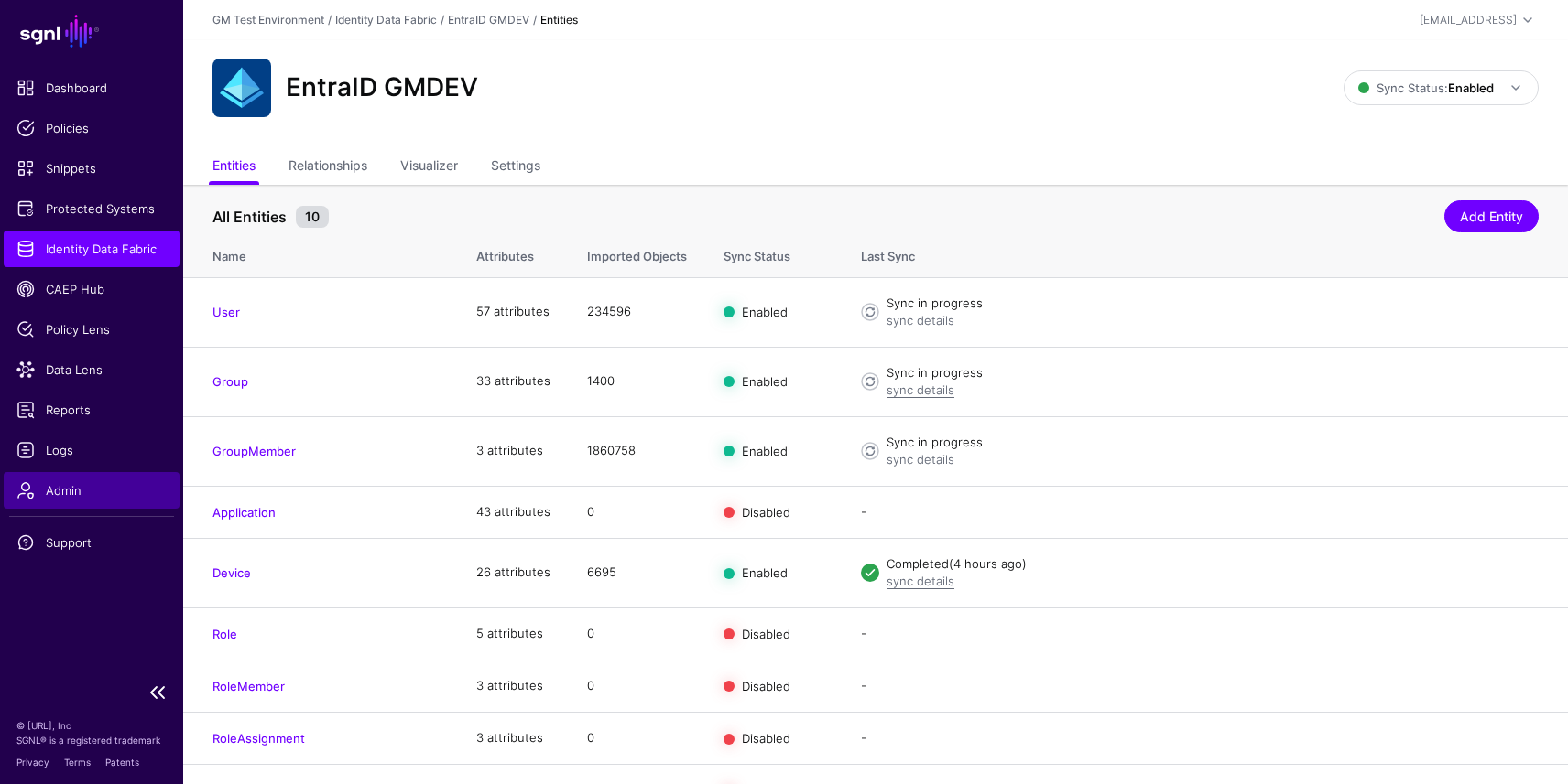
click at [62, 497] on span "Admin" at bounding box center [91, 490] width 150 height 18
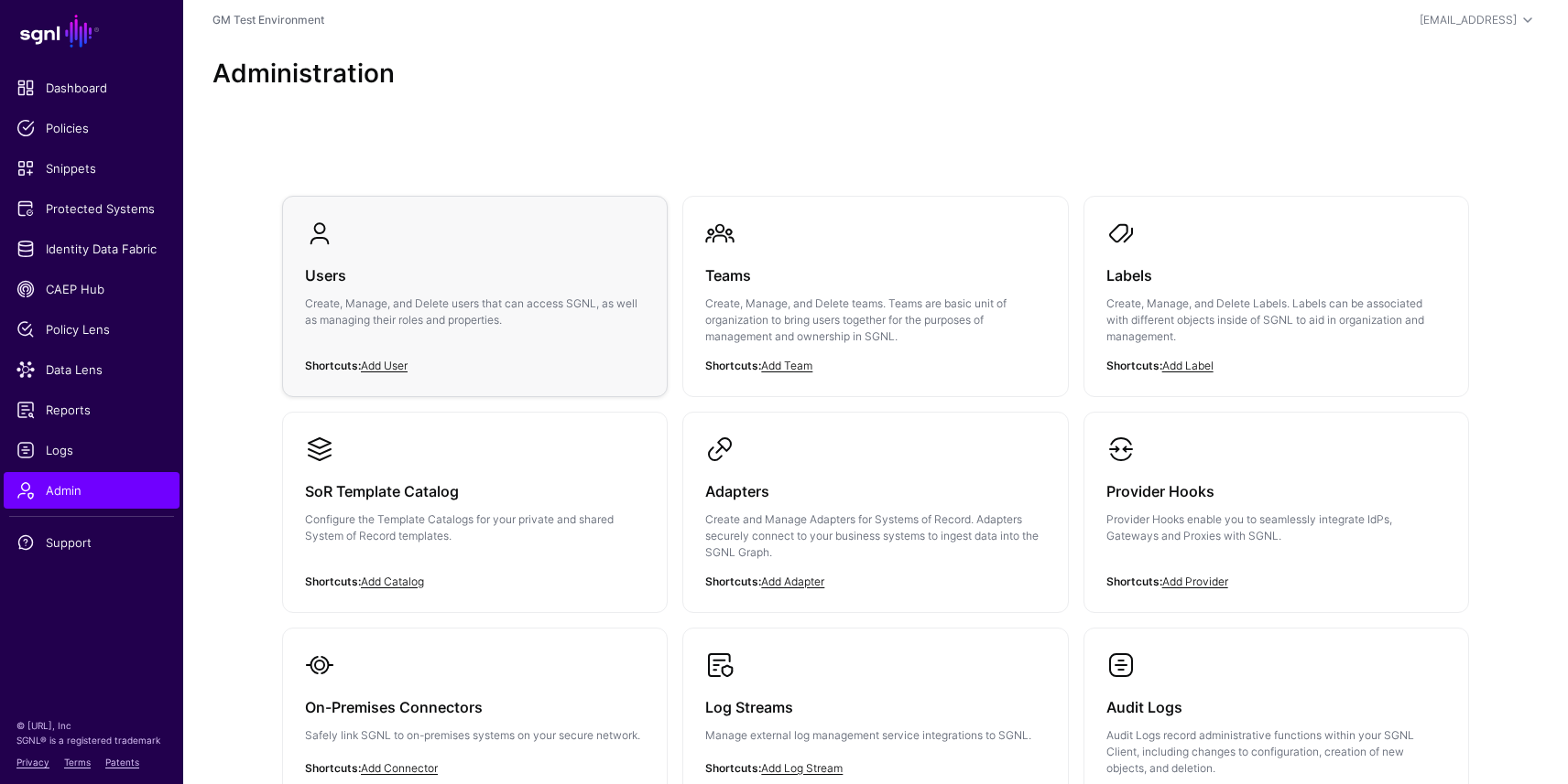
click at [320, 277] on h3 "Users" at bounding box center [475, 276] width 340 height 25
